Goal: Information Seeking & Learning: Learn about a topic

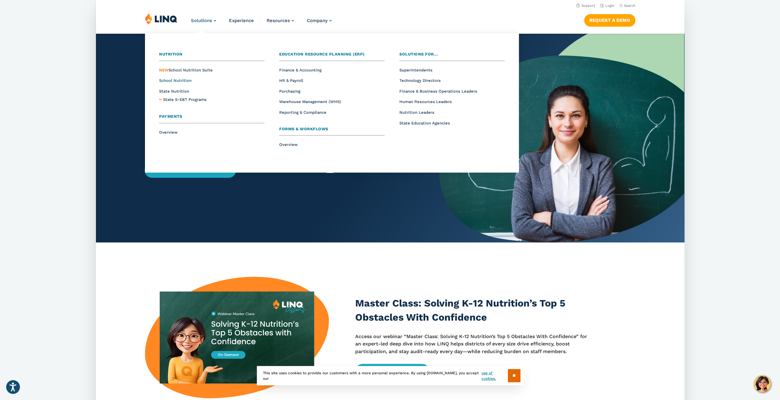
click at [177, 80] on span "School Nutrition" at bounding box center [175, 80] width 32 height 5
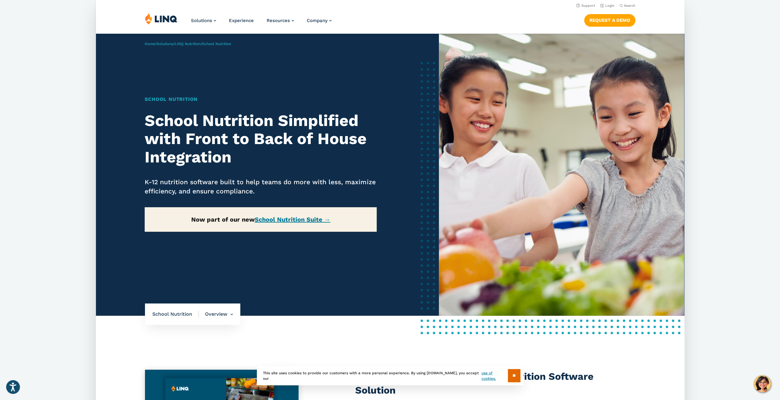
click at [310, 227] on p "Now part of our new School Nutrition Suite →" at bounding box center [261, 219] width 232 height 25
click at [313, 221] on link "School Nutrition Suite →" at bounding box center [293, 219] width 76 height 7
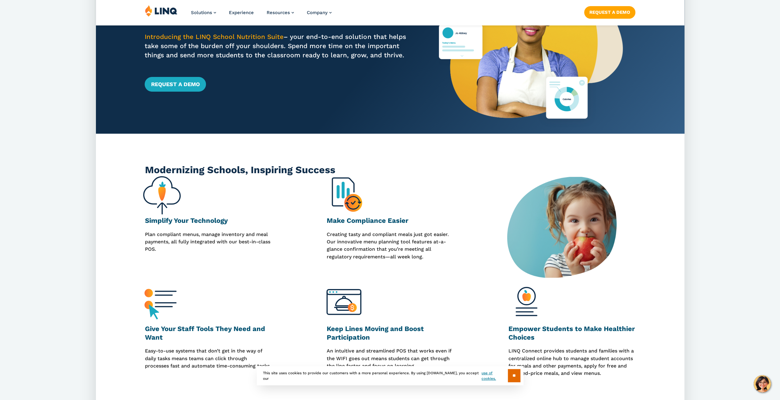
scroll to position [92, 0]
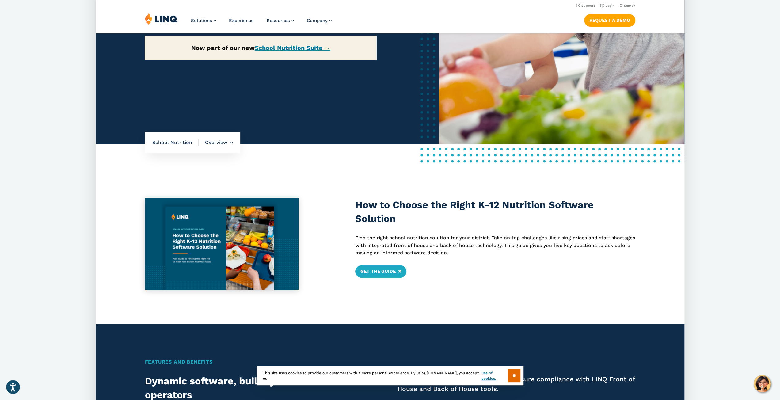
scroll to position [153, 0]
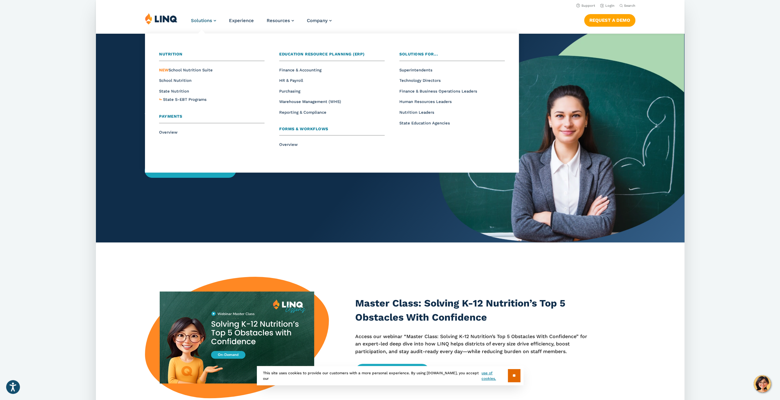
click at [205, 20] on span "Solutions" at bounding box center [201, 21] width 21 height 6
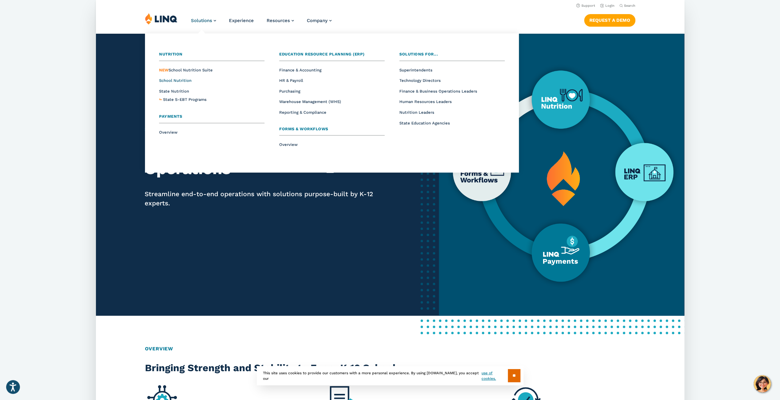
click at [181, 79] on span "School Nutrition" at bounding box center [175, 80] width 32 height 5
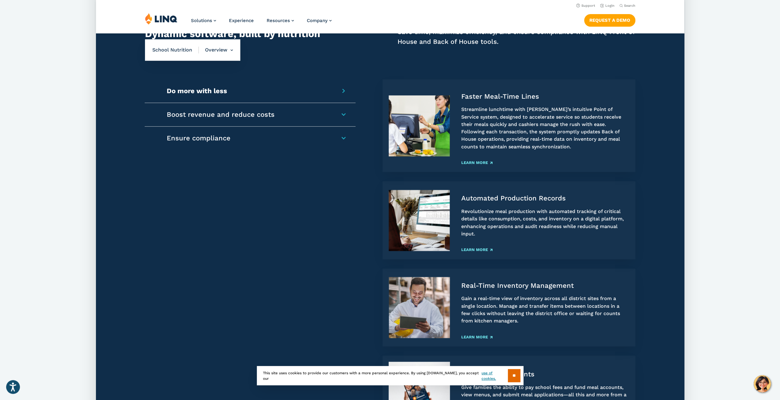
scroll to position [490, 0]
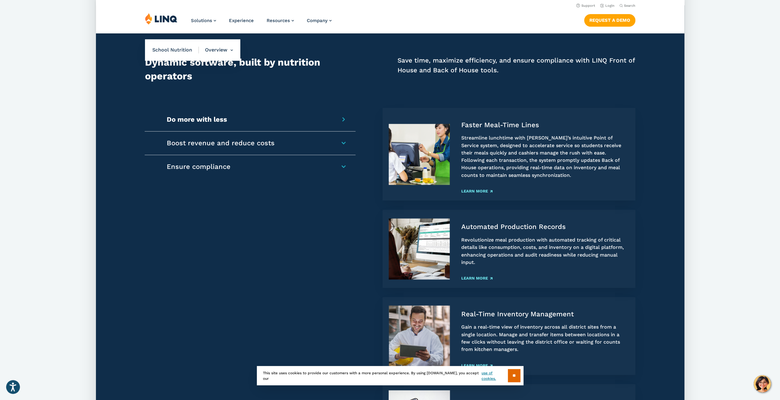
click at [763, 385] on section "** This site uses cookies to provide our customers with a more personal experie…" at bounding box center [390, 385] width 770 height 19
click at [508, 376] on input "**" at bounding box center [514, 375] width 13 height 13
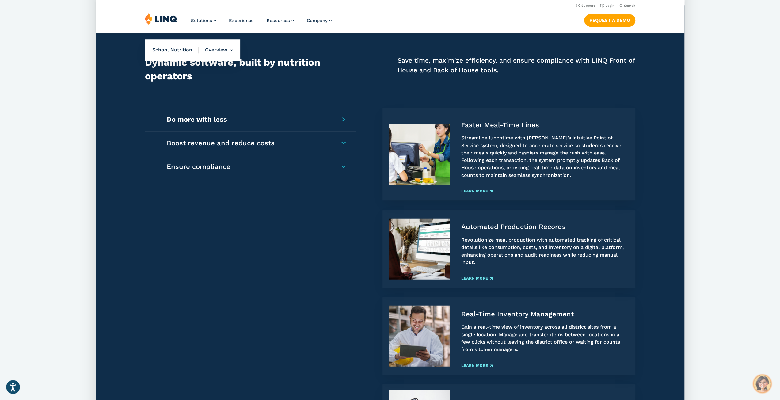
click at [765, 387] on img "Hello, have a question? Let’s chat." at bounding box center [762, 383] width 17 height 17
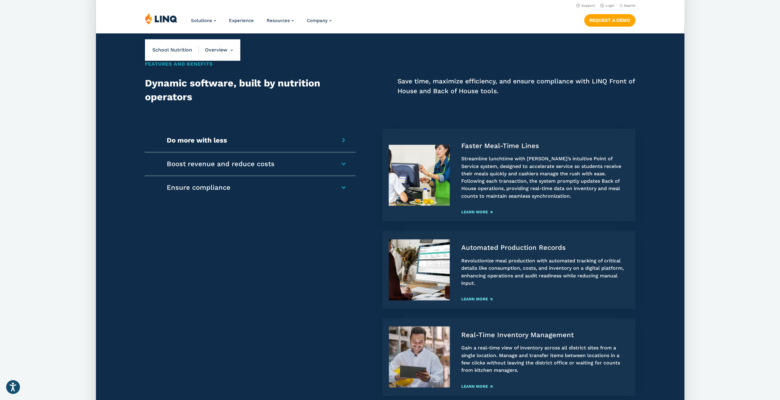
scroll to position [460, 0]
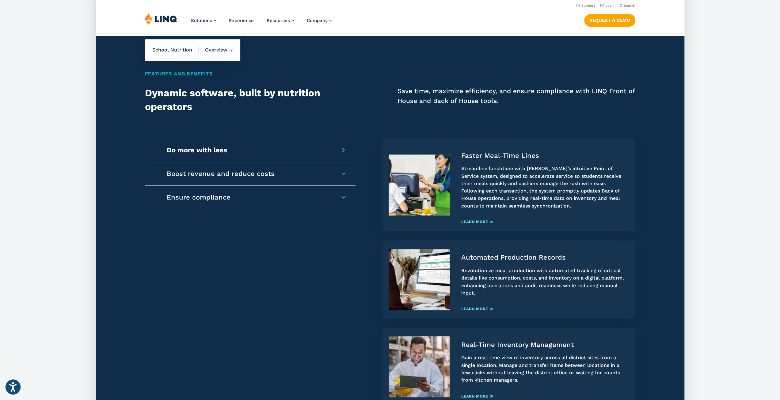
click at [12, 391] on icon "Open accessiBe: accessibility options, statement and help" at bounding box center [12, 387] width 7 height 10
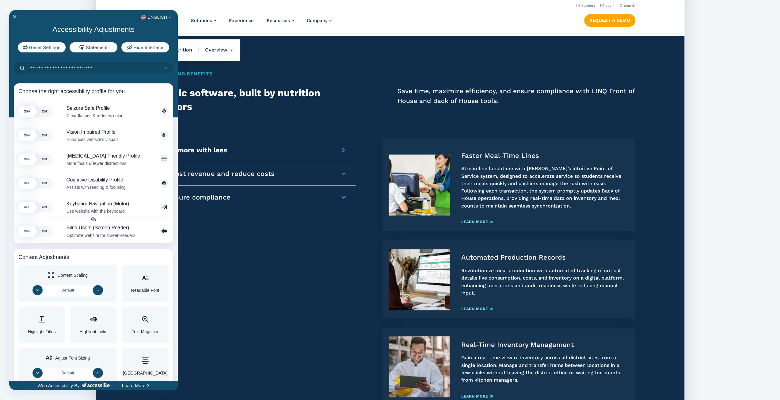
click at [241, 308] on div at bounding box center [390, 200] width 780 height 400
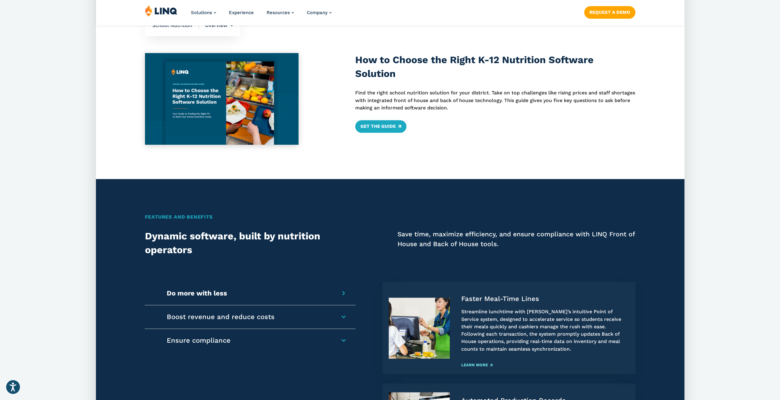
scroll to position [337, 0]
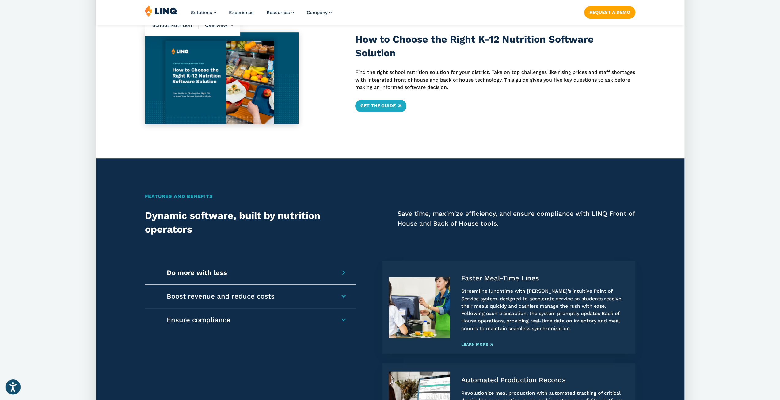
click at [9, 391] on icon "Open accessiBe: accessibility options, statement and help" at bounding box center [12, 387] width 7 height 10
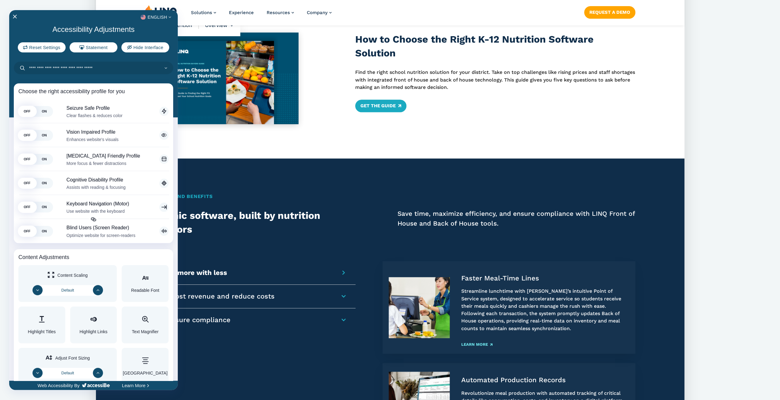
click at [345, 196] on div at bounding box center [390, 200] width 780 height 400
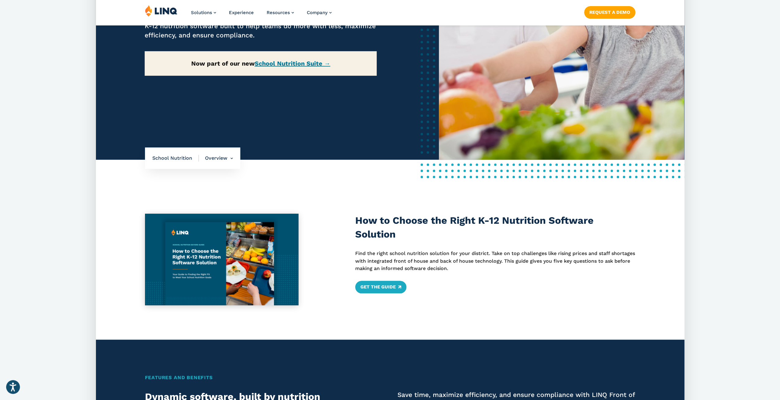
scroll to position [0, 0]
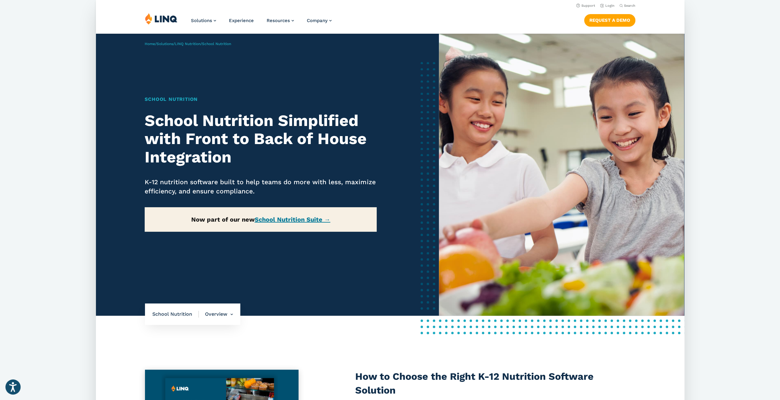
click at [10, 390] on icon "Open accessiBe: accessibility options, statement and help" at bounding box center [12, 387] width 7 height 10
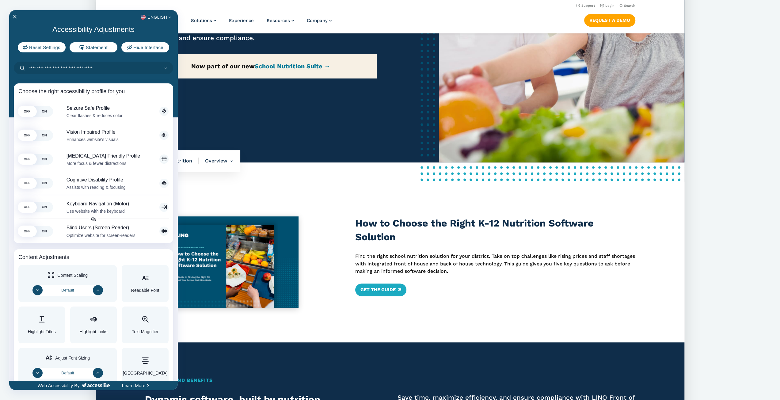
scroll to position [31, 0]
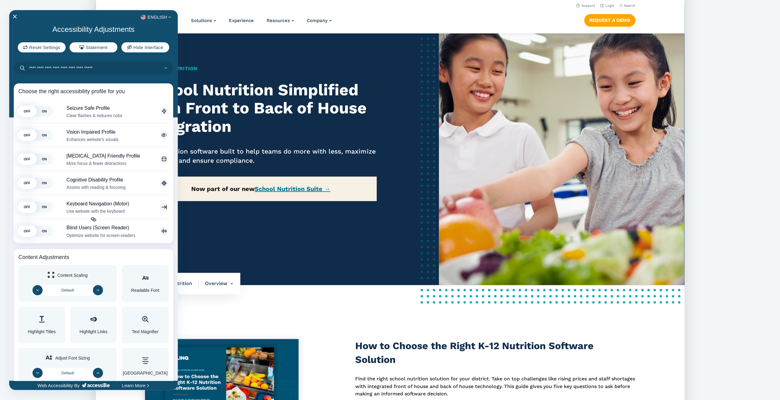
click at [319, 284] on div at bounding box center [390, 200] width 780 height 400
